Goal: Information Seeking & Learning: Stay updated

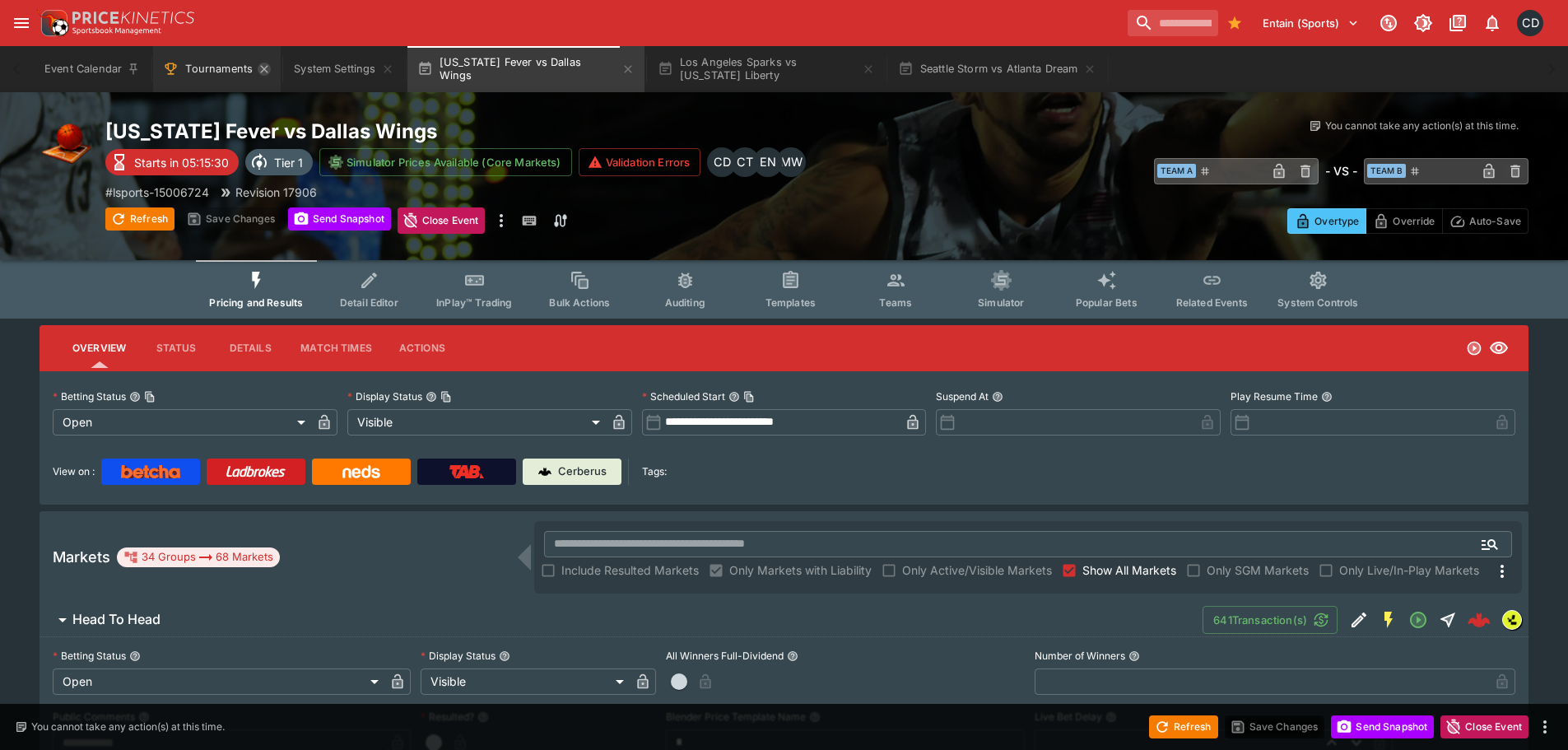
click at [259, 73] on icon "Tournaments" at bounding box center [264, 69] width 13 height 13
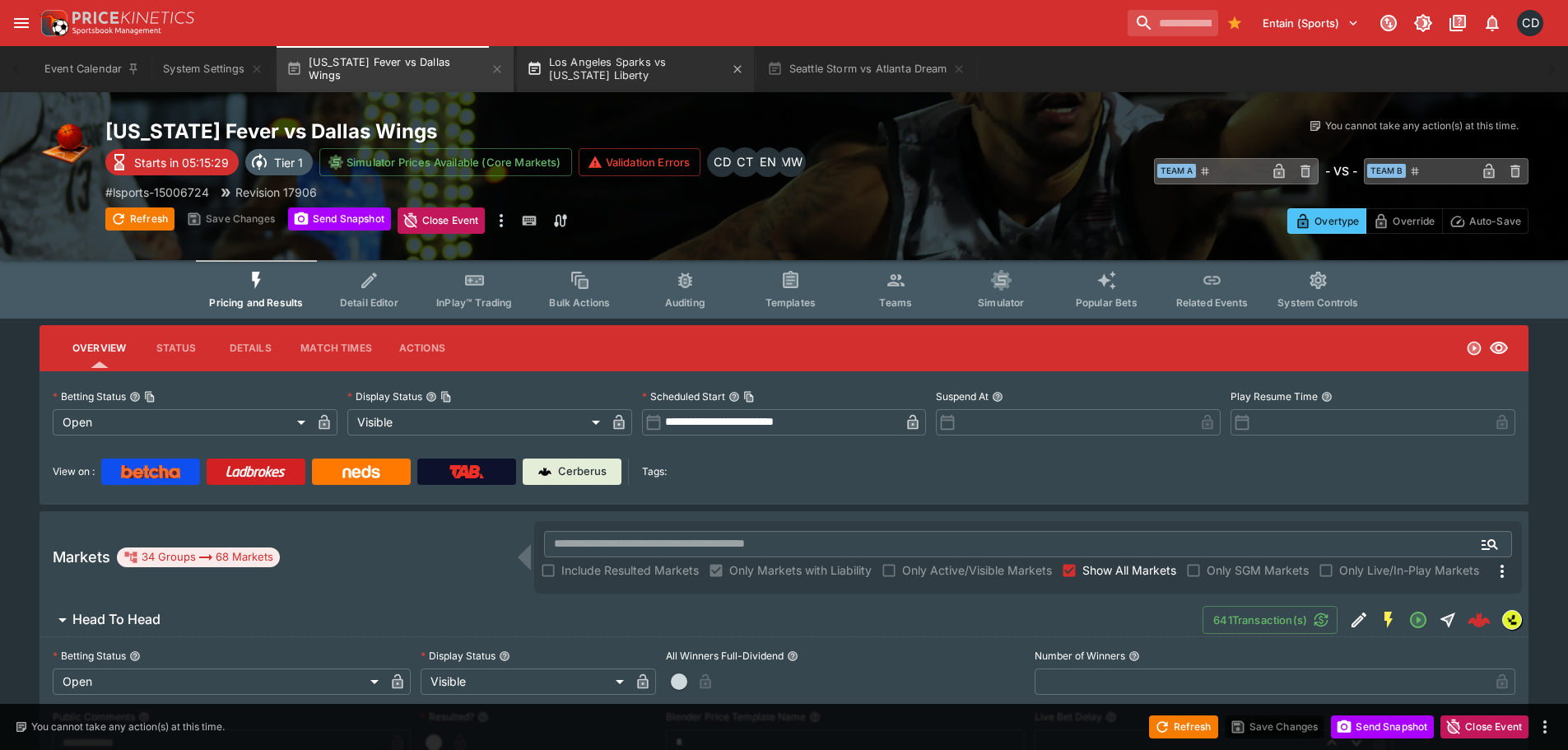
click at [594, 68] on button "Los Angeles Sparks vs New York Liberty" at bounding box center [636, 70] width 237 height 46
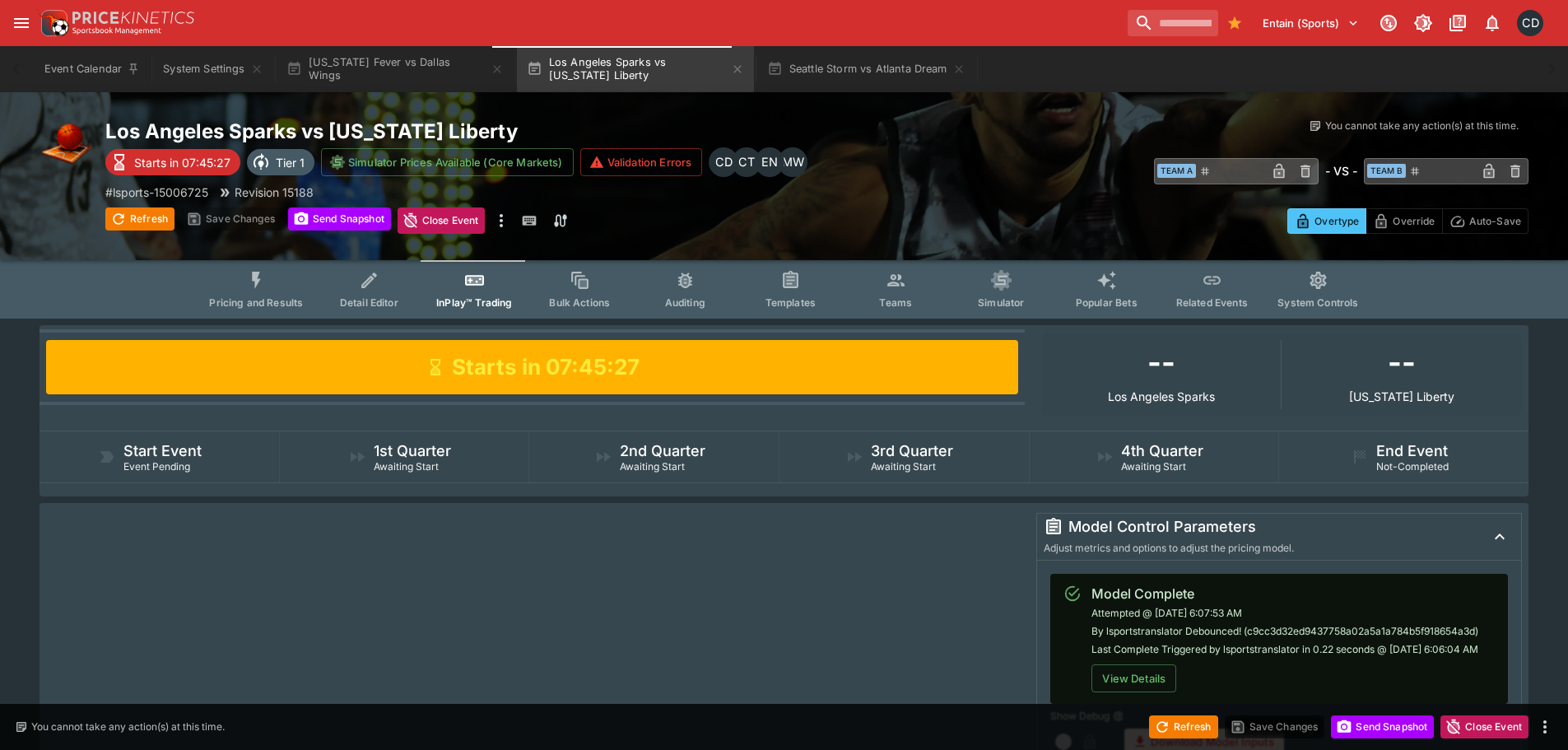
click at [267, 286] on icon "Event type filters" at bounding box center [256, 280] width 21 height 21
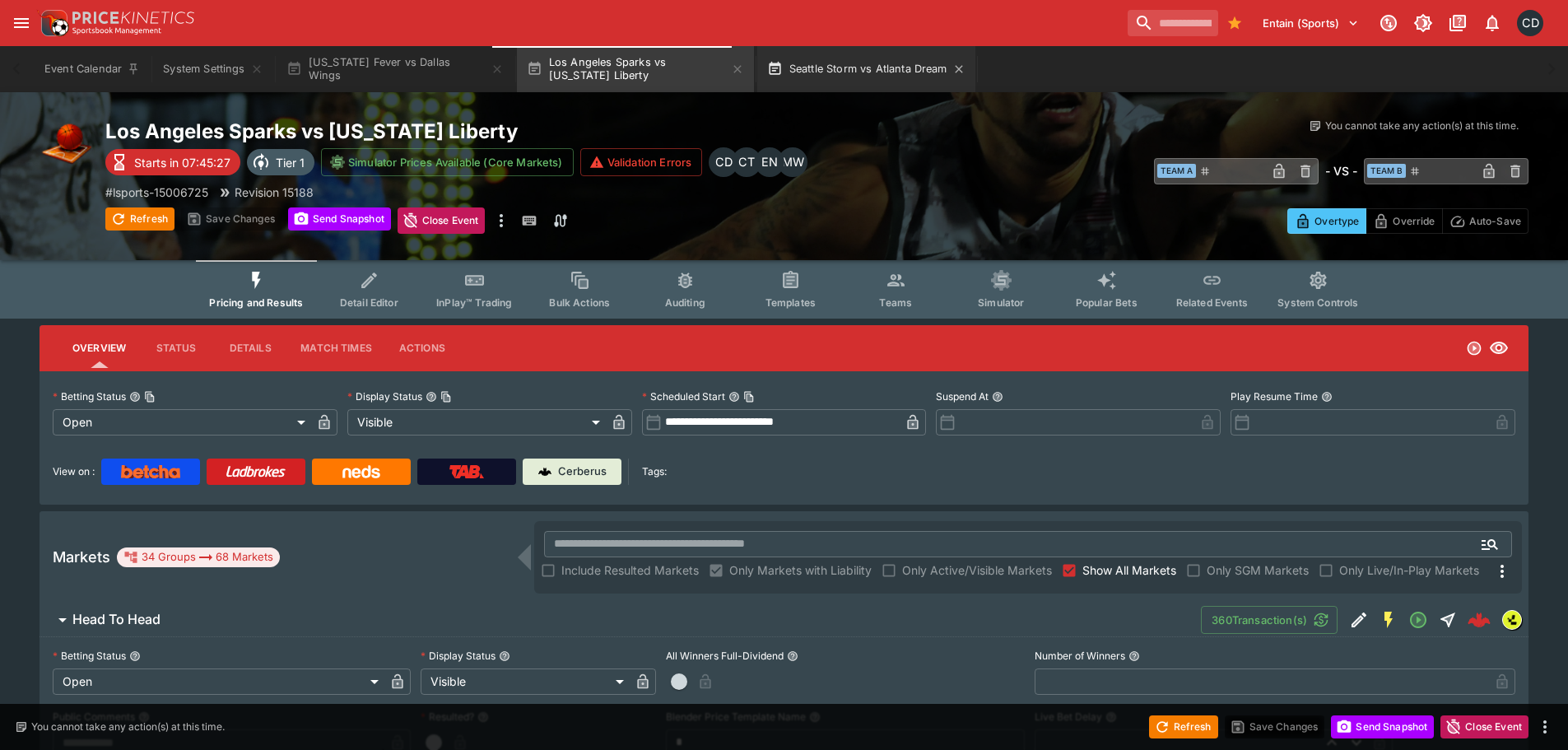
click at [836, 73] on button "Seattle Storm vs Atlanta Dream" at bounding box center [866, 70] width 218 height 46
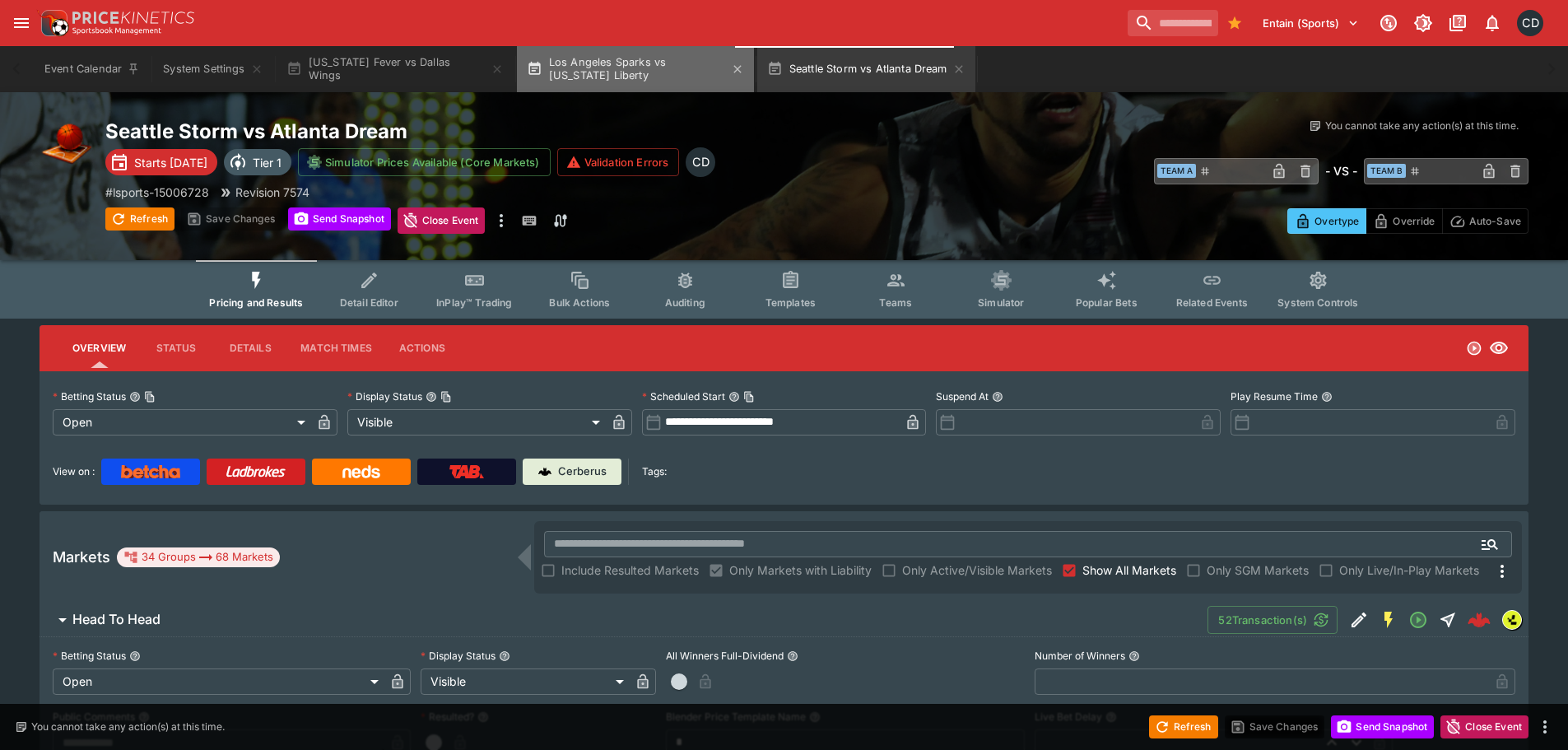
click at [623, 81] on button "Los Angeles Sparks vs New York Liberty" at bounding box center [636, 70] width 237 height 46
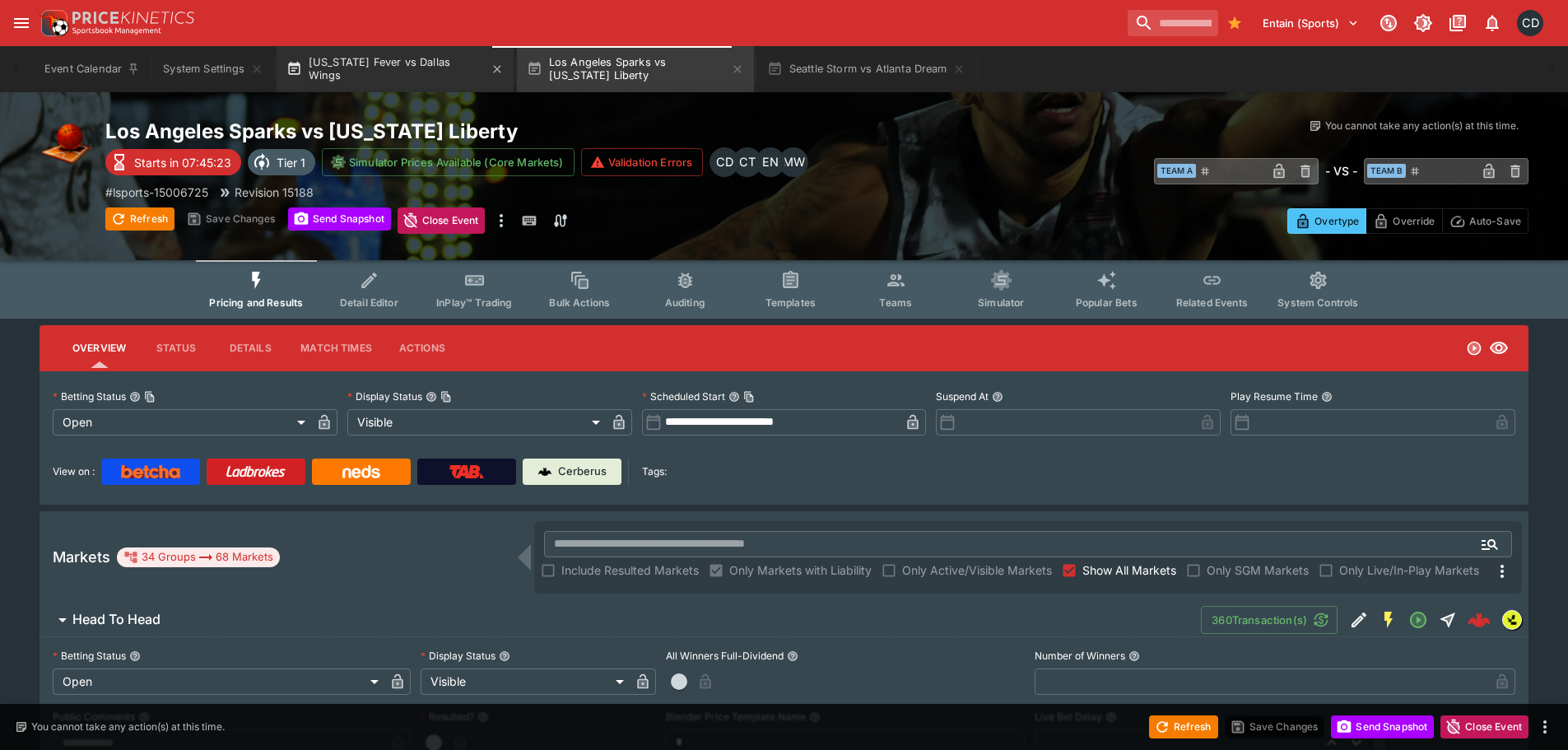
click at [406, 66] on button "Indiana Fever vs Dallas Wings" at bounding box center [395, 70] width 237 height 46
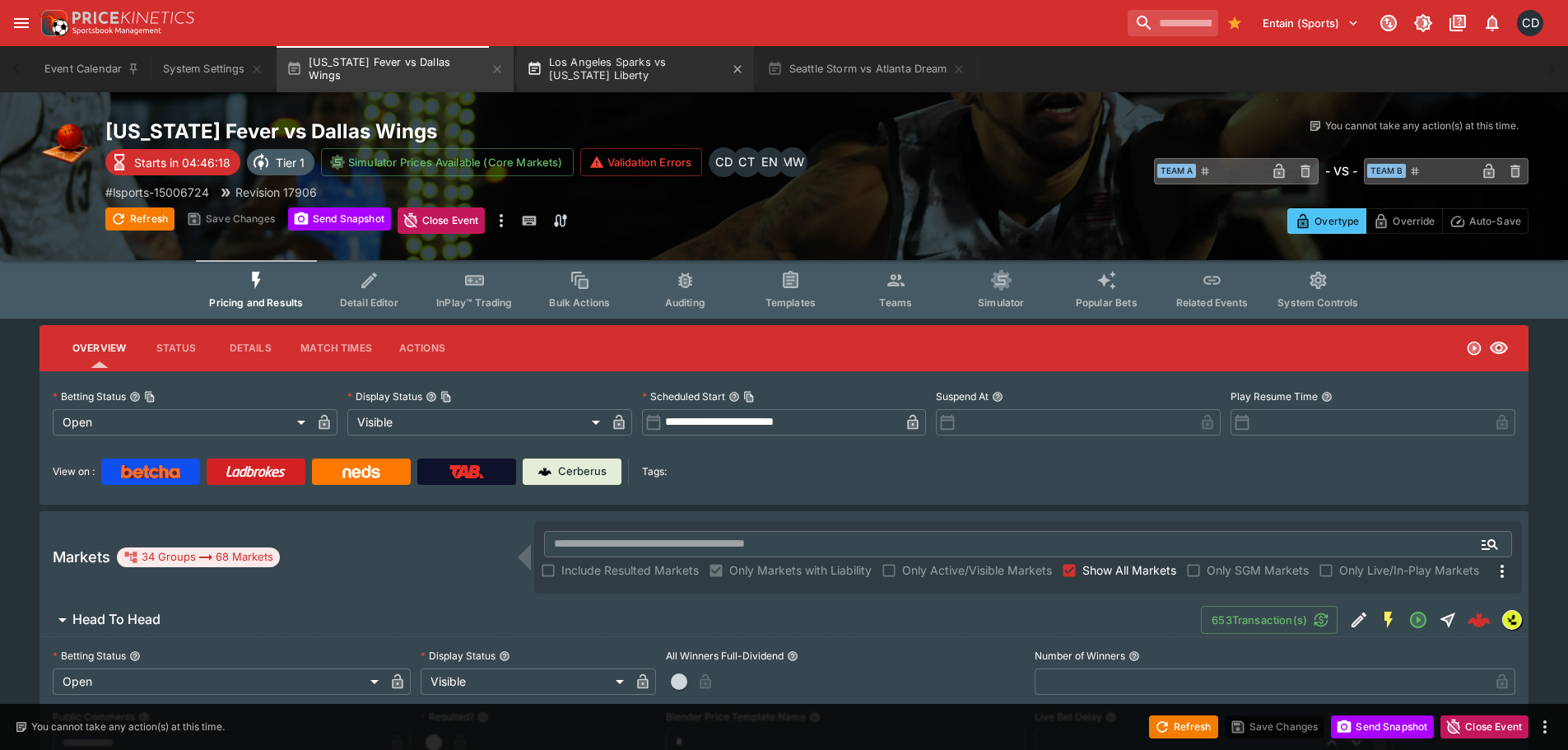
click at [613, 75] on button "Los Angeles Sparks vs New York Liberty" at bounding box center [636, 70] width 237 height 46
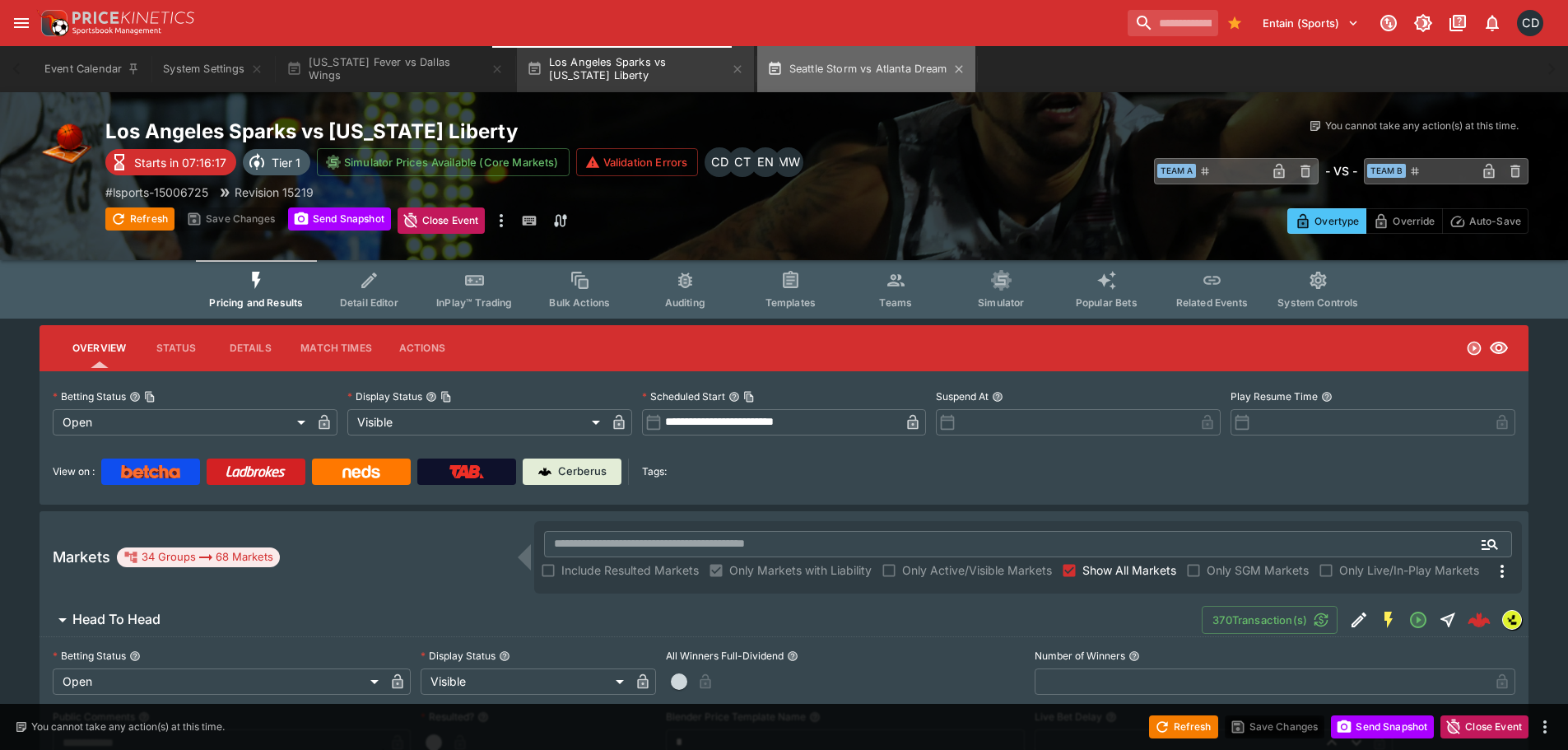
click at [838, 85] on button "Seattle Storm vs Atlanta Dream" at bounding box center [866, 70] width 218 height 46
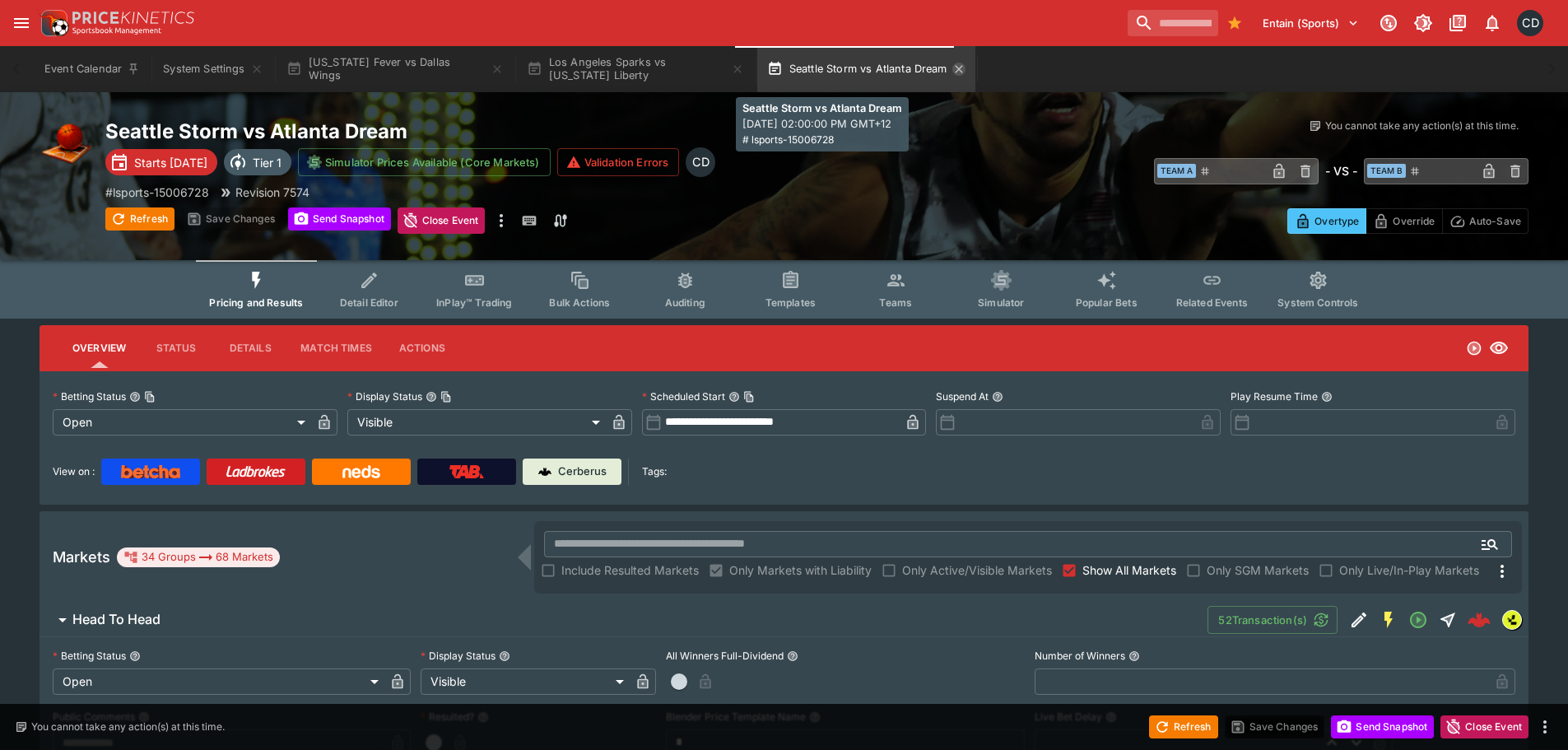
click at [955, 69] on icon "button" at bounding box center [958, 69] width 8 height 8
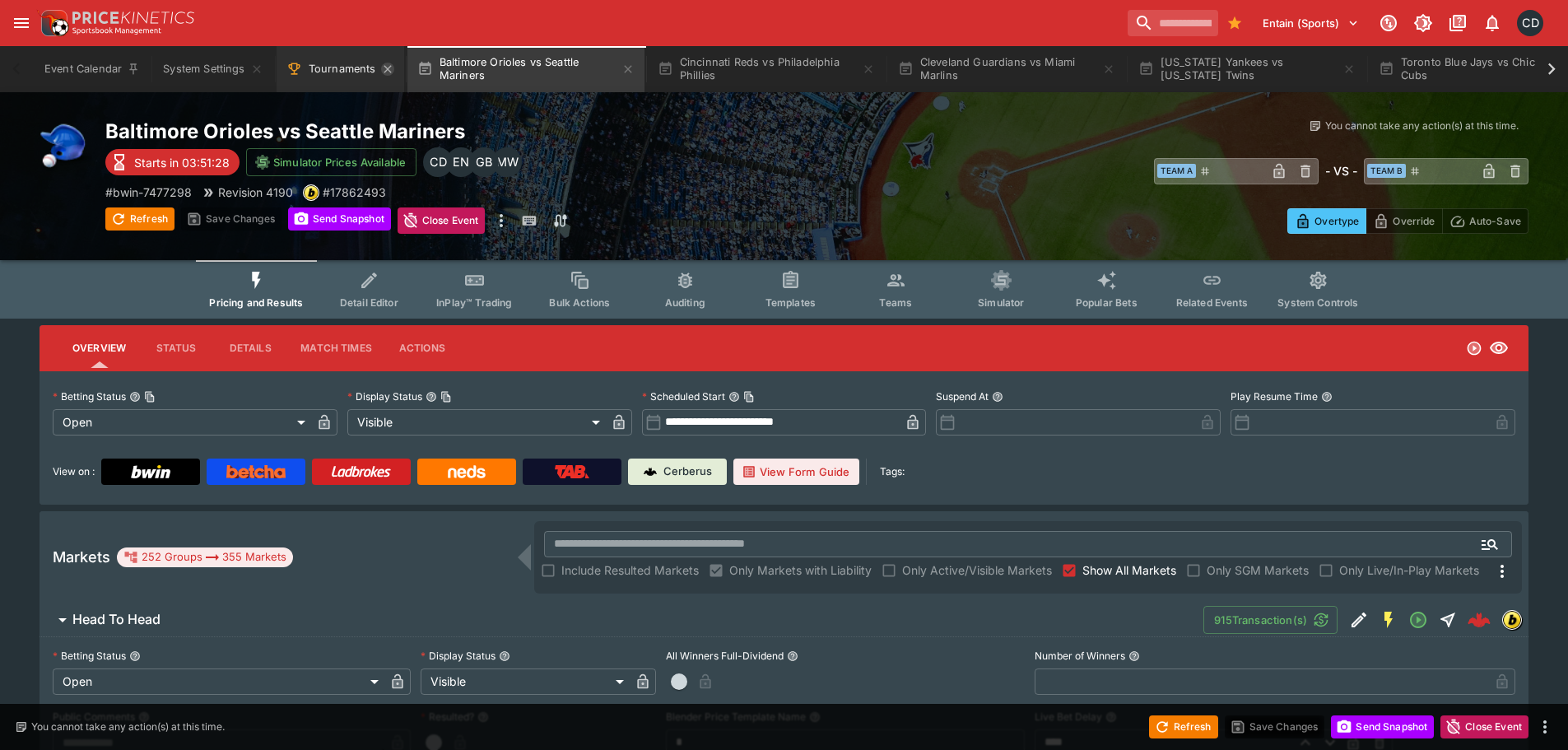
click at [386, 71] on icon "Tournaments" at bounding box center [387, 69] width 13 height 13
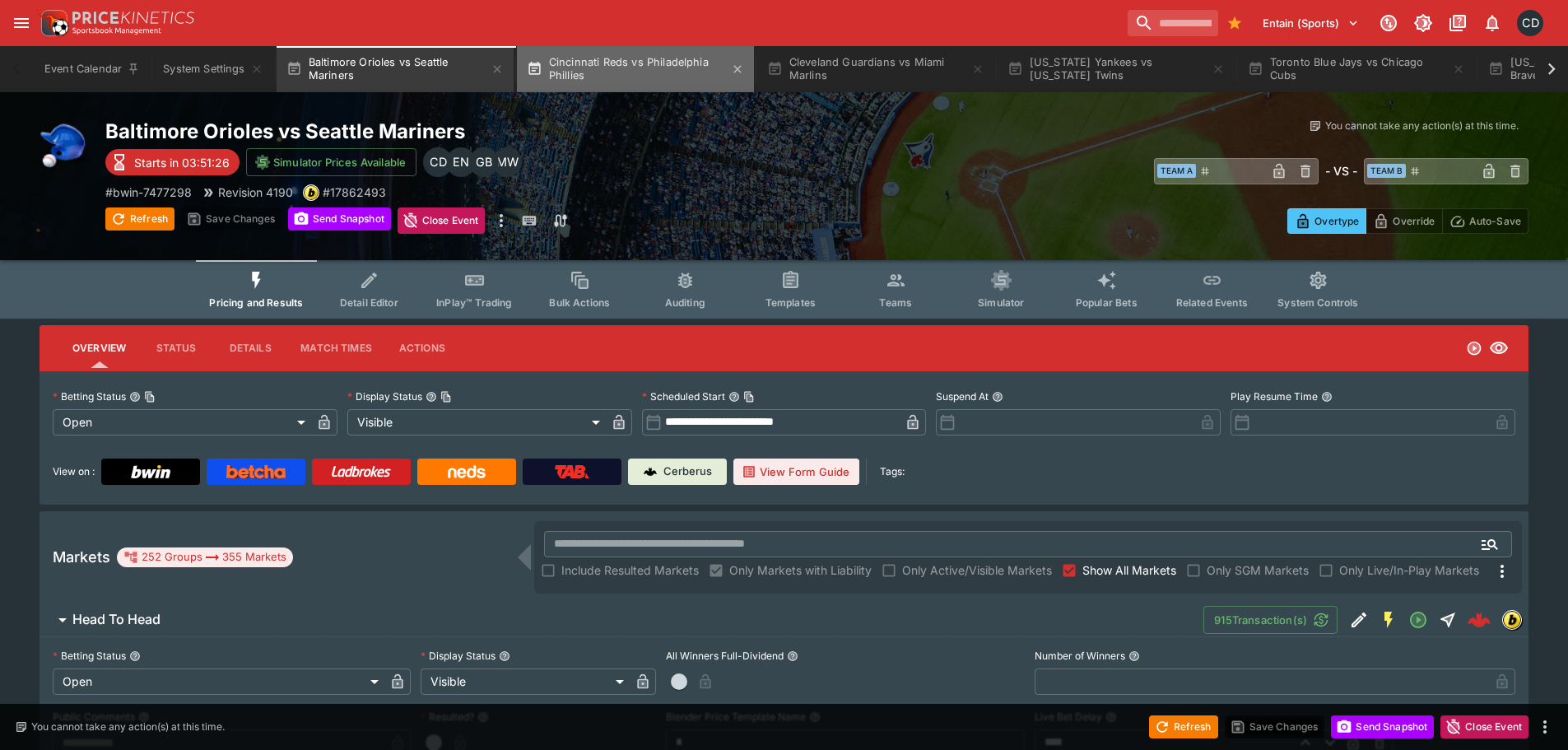
click at [582, 70] on button "Cincinnati Reds vs Philadelphia Phillies" at bounding box center [636, 70] width 237 height 46
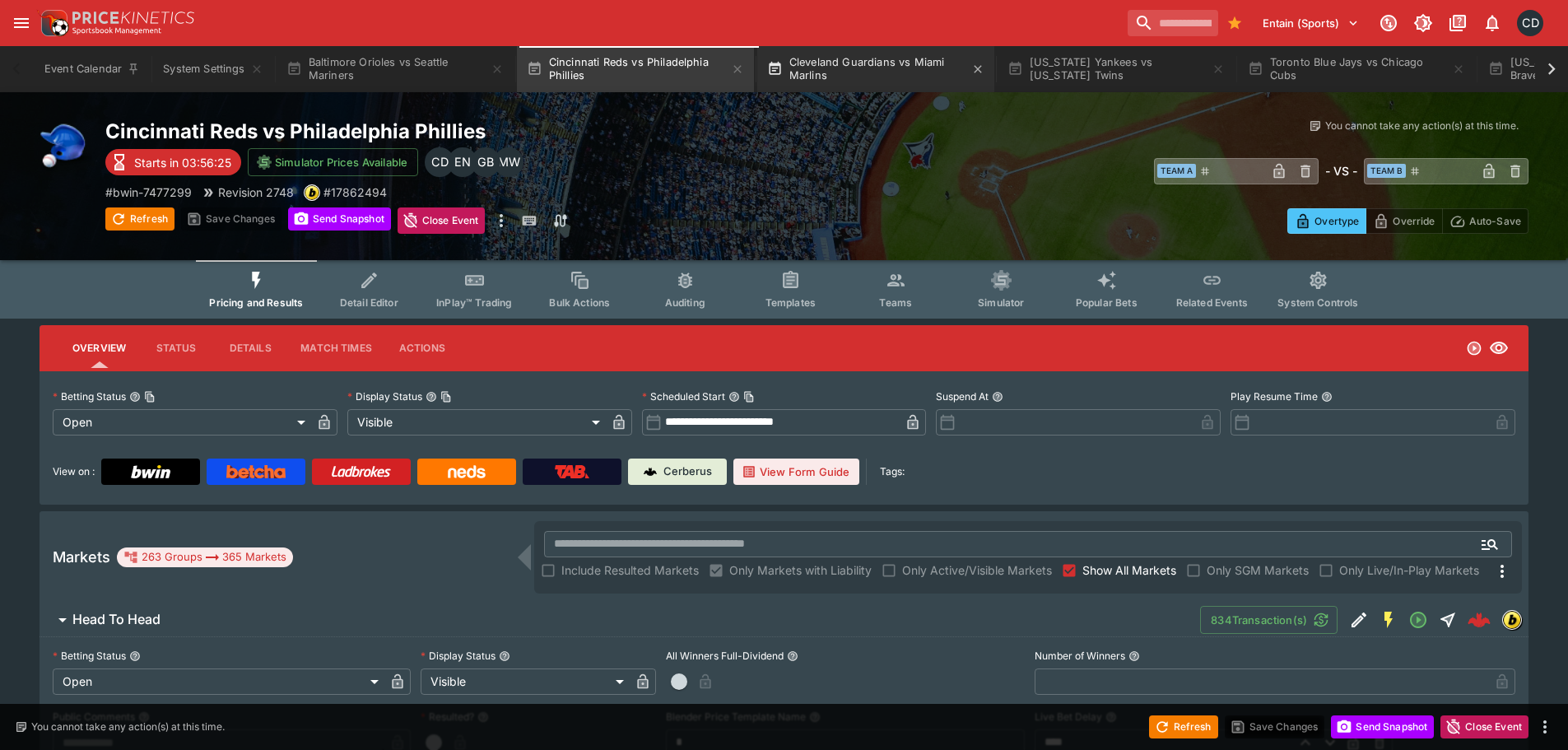
click at [894, 70] on button "Cleveland Guardians vs Miami Marlins" at bounding box center [876, 70] width 237 height 46
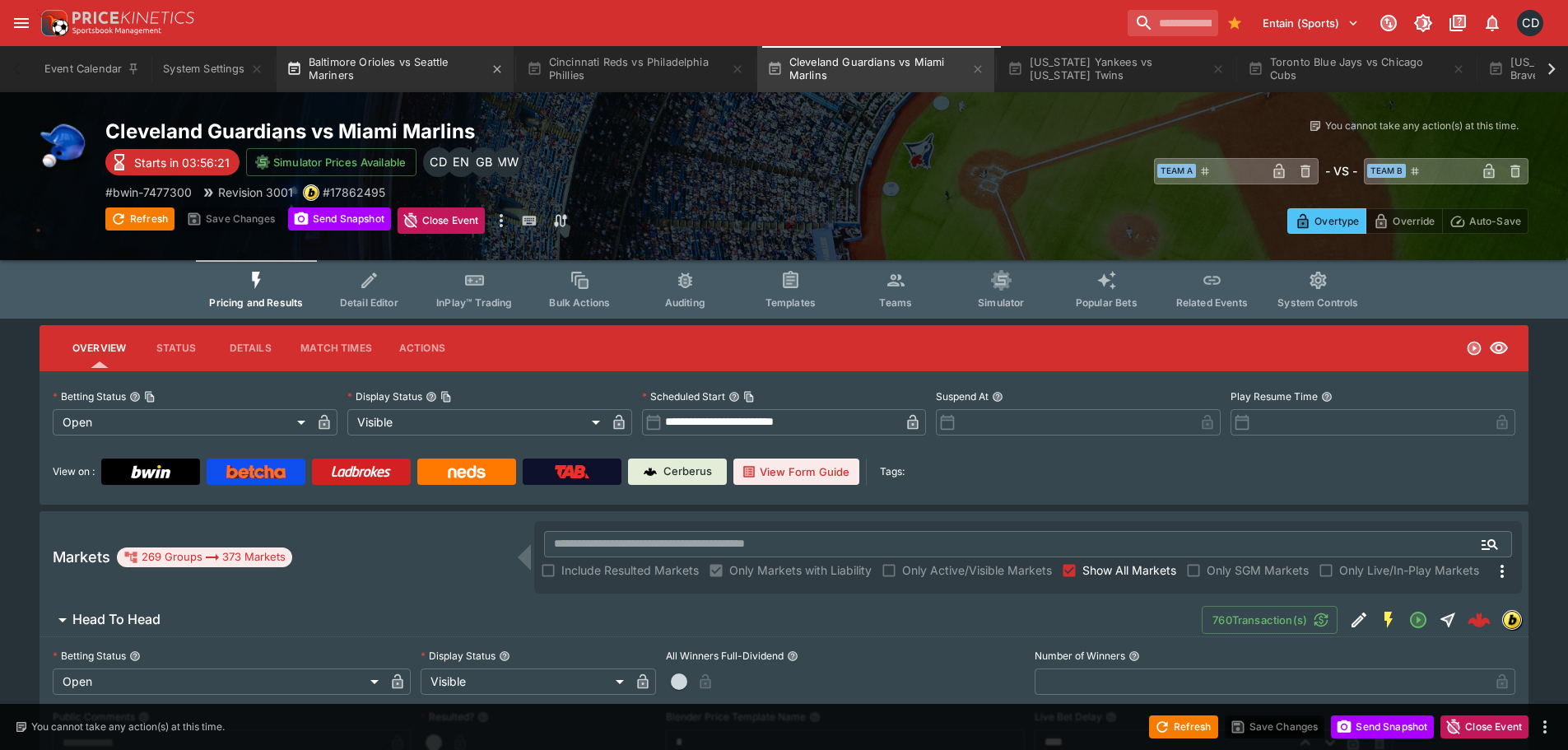
click at [406, 64] on button "Baltimore Orioles vs Seattle Mariners" at bounding box center [395, 70] width 237 height 46
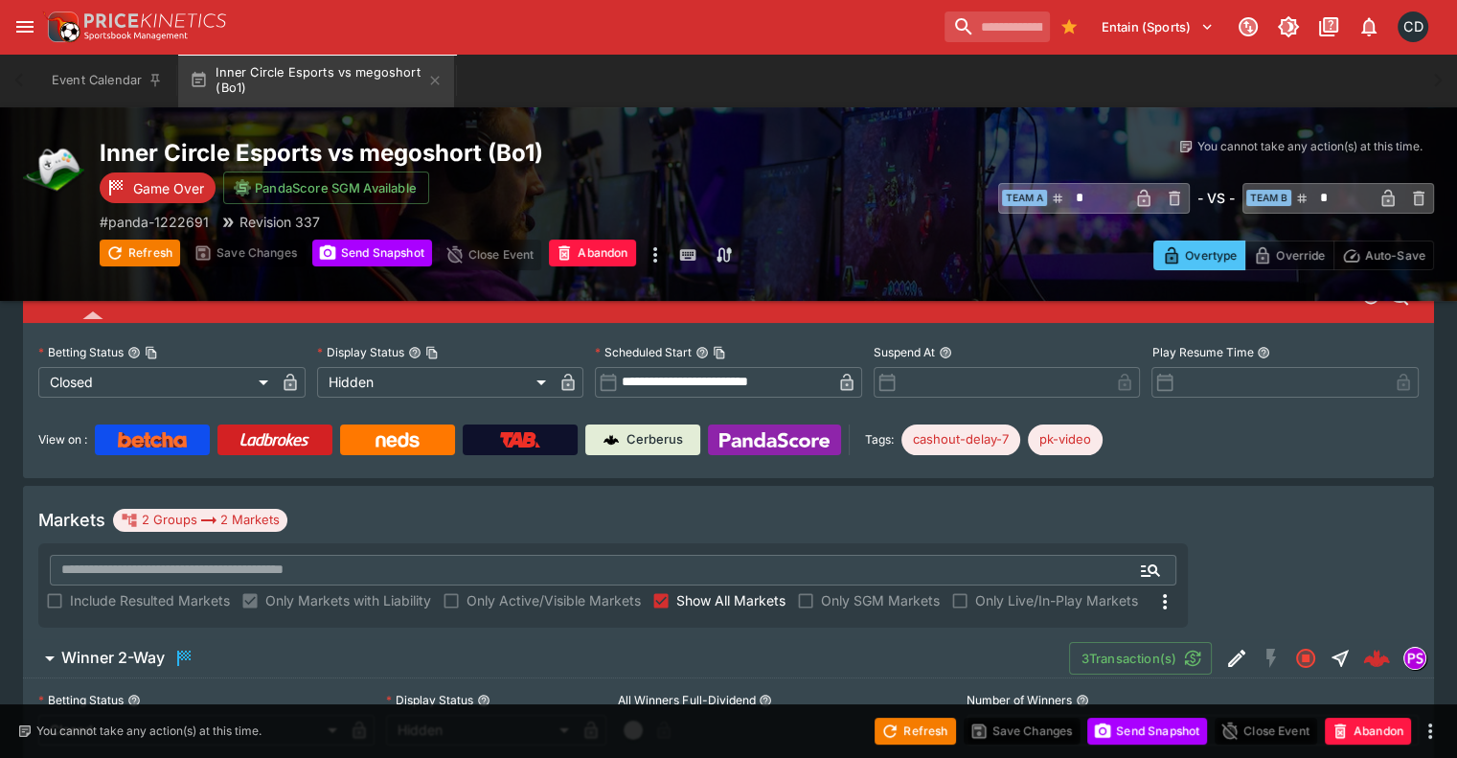
scroll to position [4, 0]
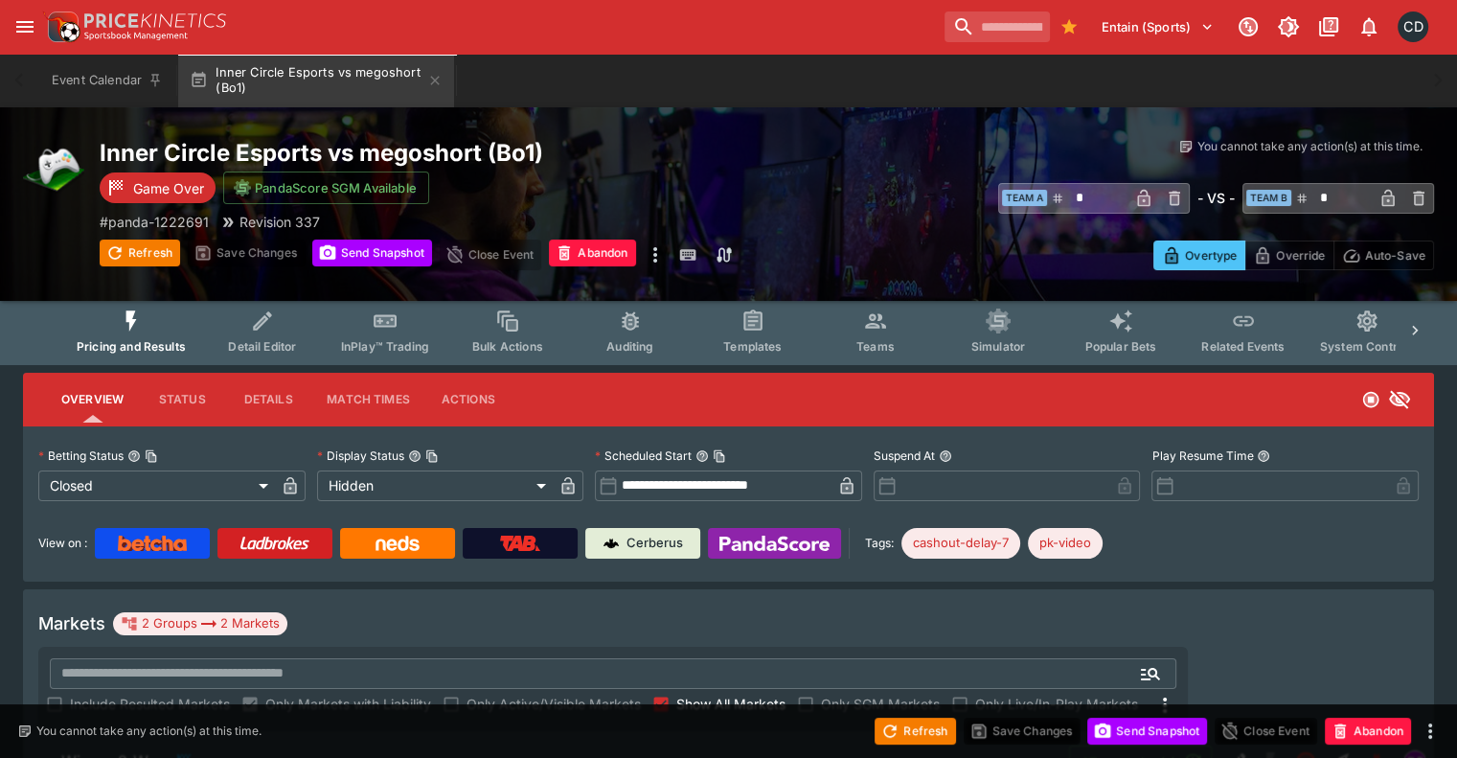
click at [786, 694] on span "Show All Markets" at bounding box center [730, 704] width 109 height 20
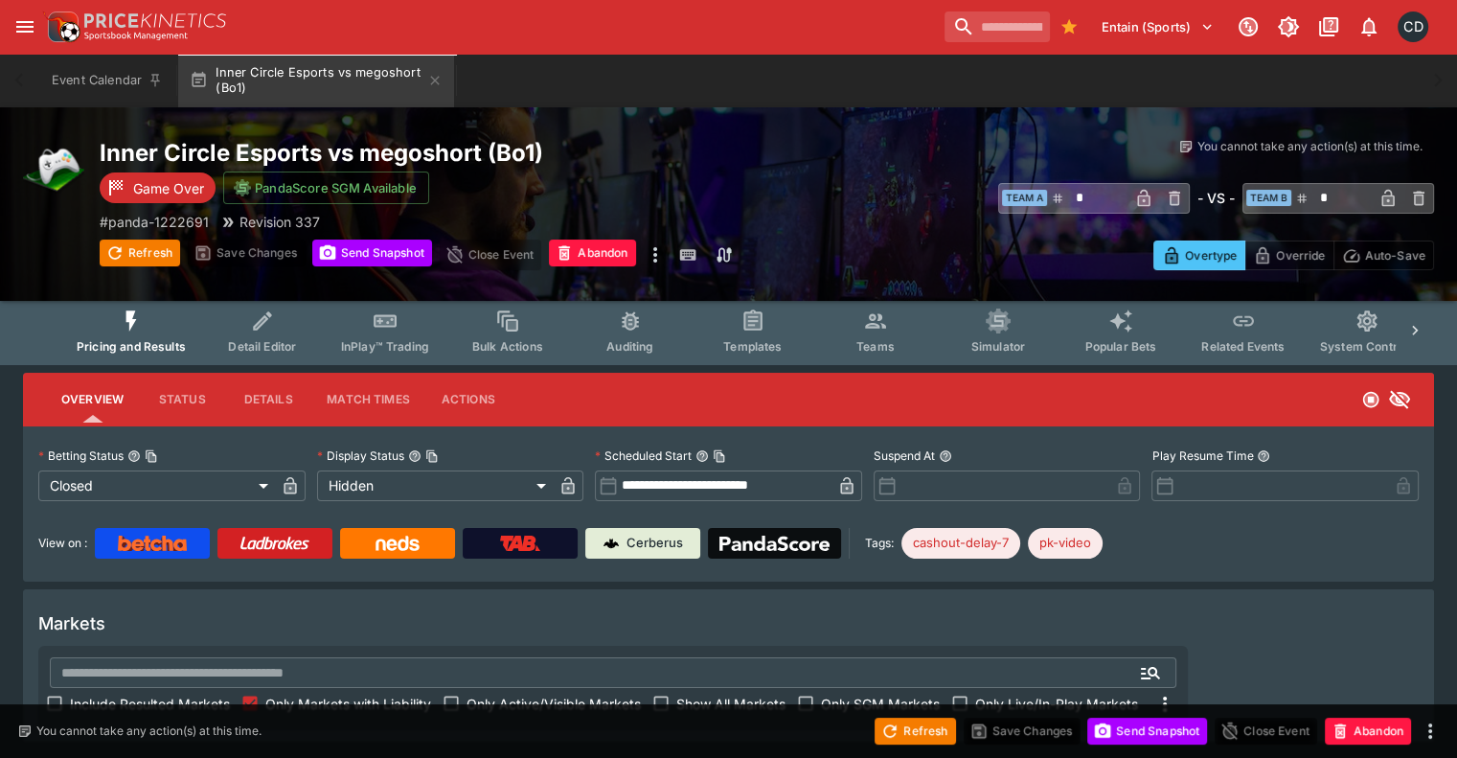
scroll to position [8, 0]
